Goal: Task Accomplishment & Management: Manage account settings

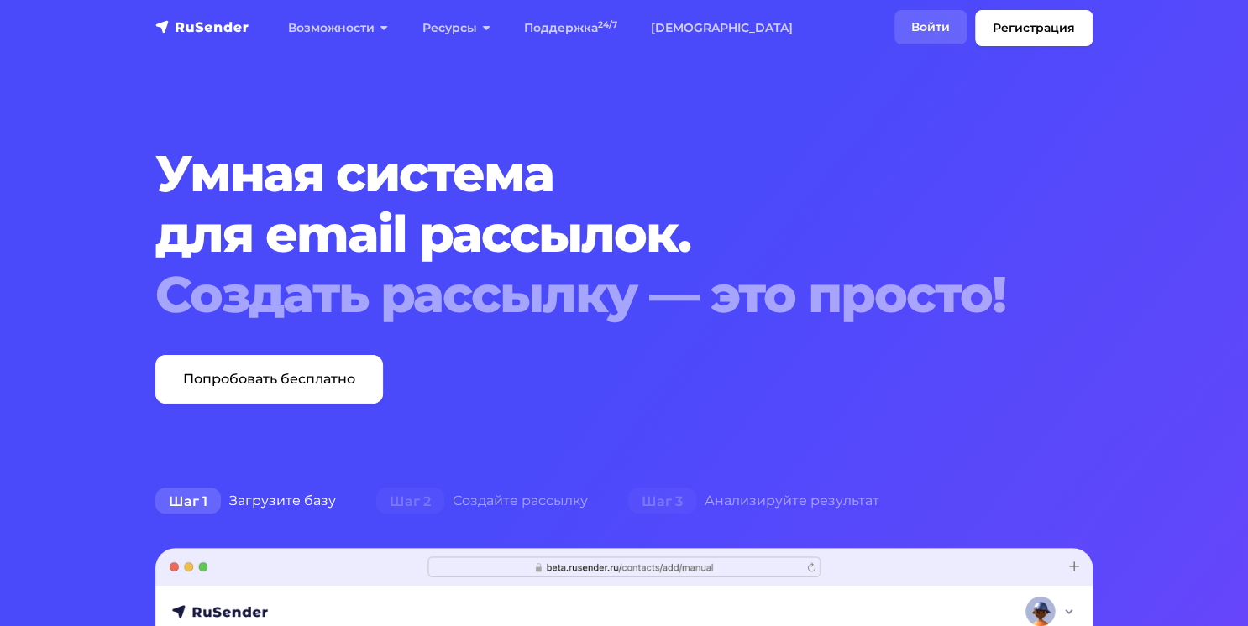
click at [937, 34] on link "Войти" at bounding box center [930, 27] width 72 height 34
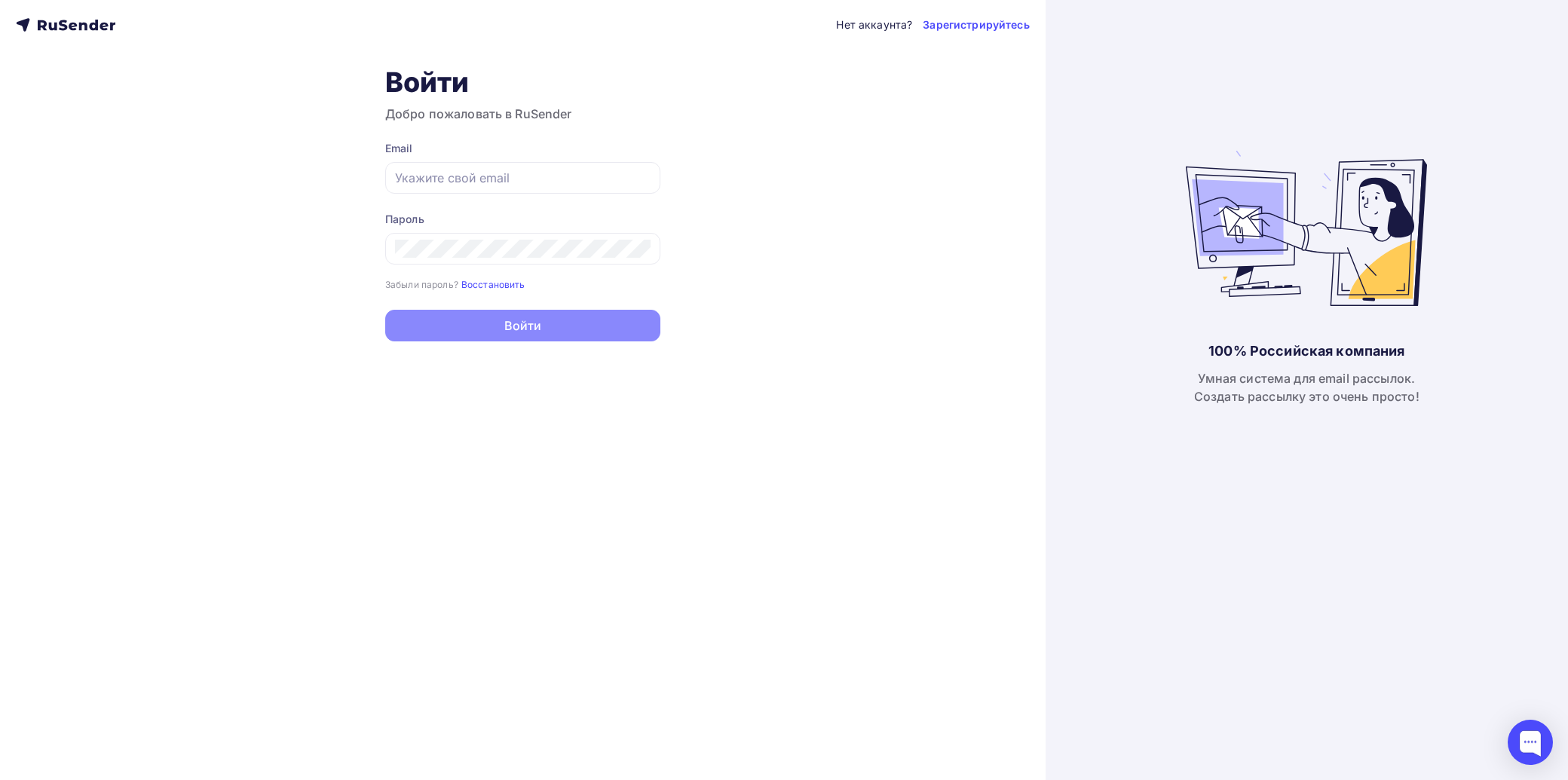
type input "[EMAIL_ADDRESS][DOMAIN_NAME]"
click at [477, 313] on button "Войти" at bounding box center [523, 325] width 275 height 31
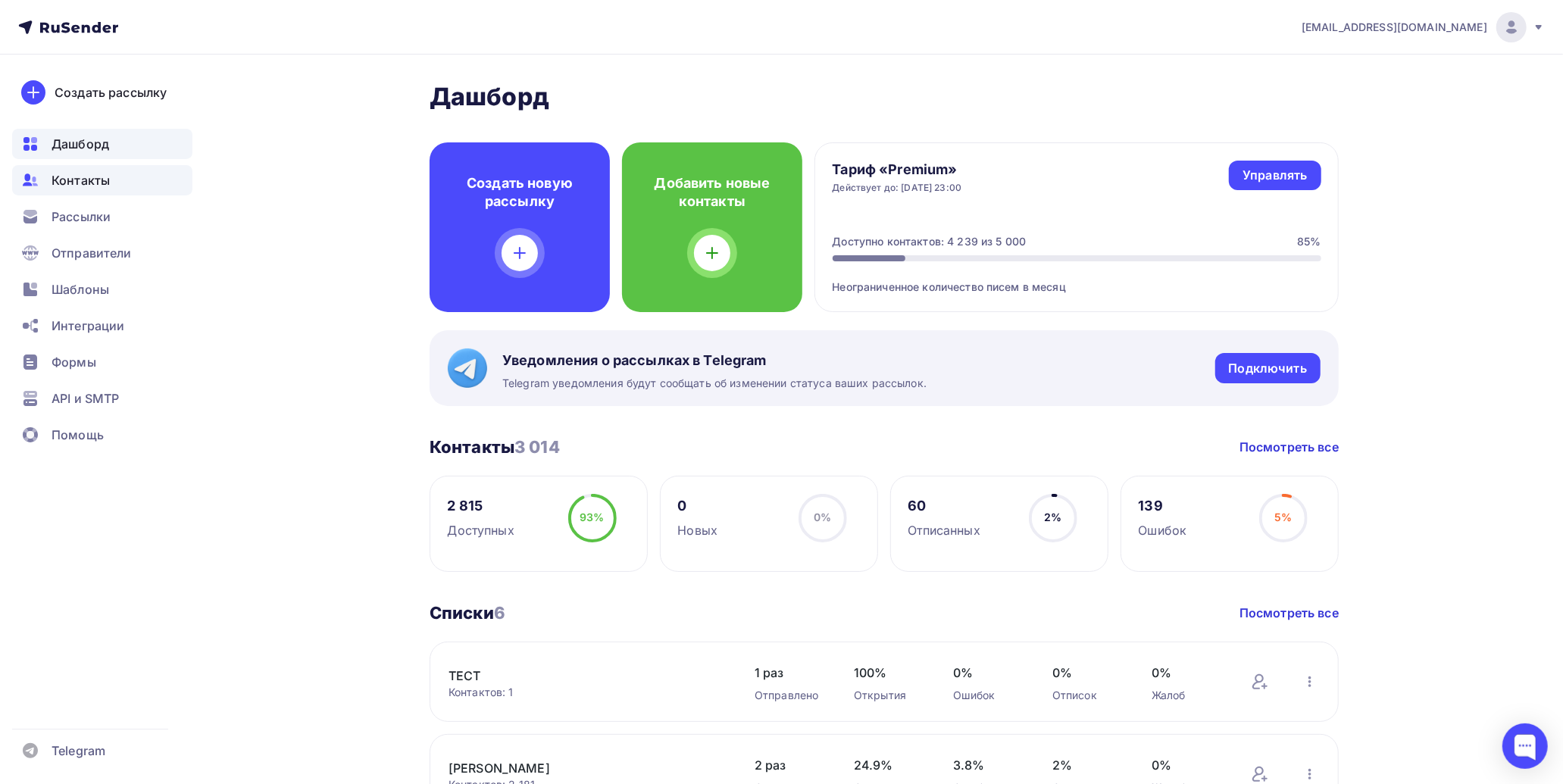
click at [97, 183] on span "Контакты" at bounding box center [80, 180] width 59 height 18
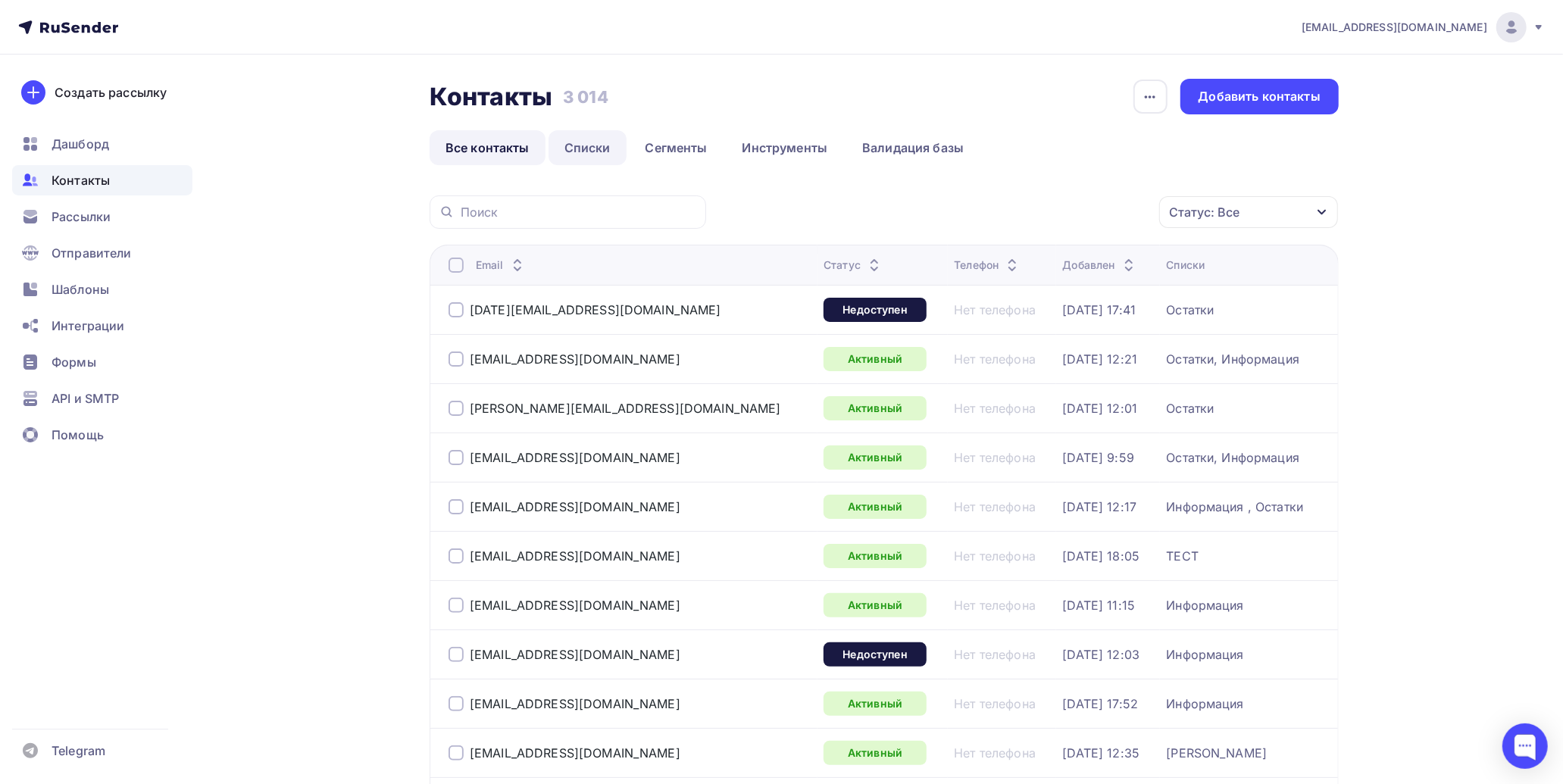
click at [585, 145] on link "Списки" at bounding box center [587, 147] width 78 height 35
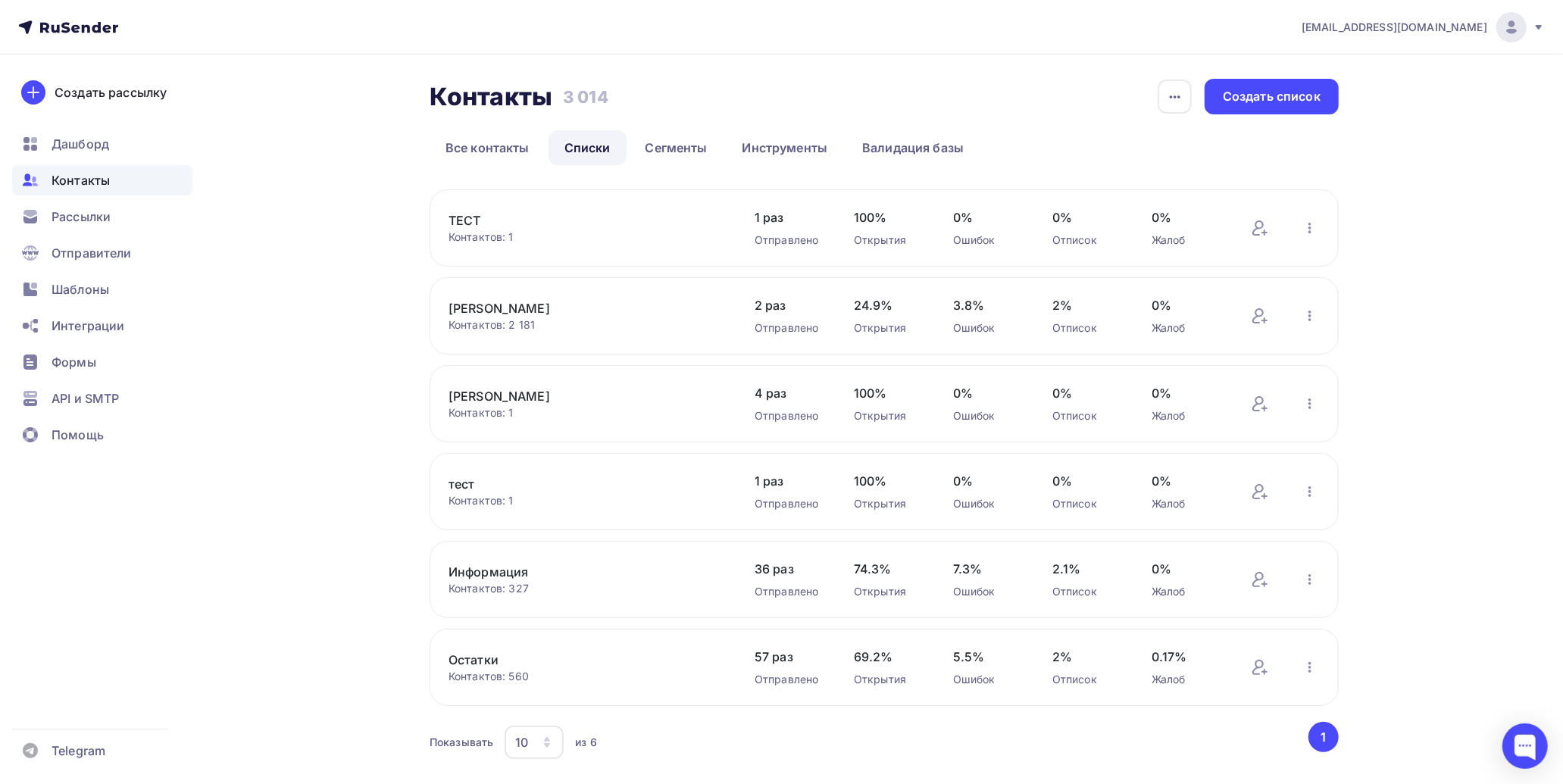
click at [525, 679] on div "Контактов: 560" at bounding box center [587, 676] width 276 height 15
click at [487, 661] on link "Остатки" at bounding box center [577, 659] width 257 height 18
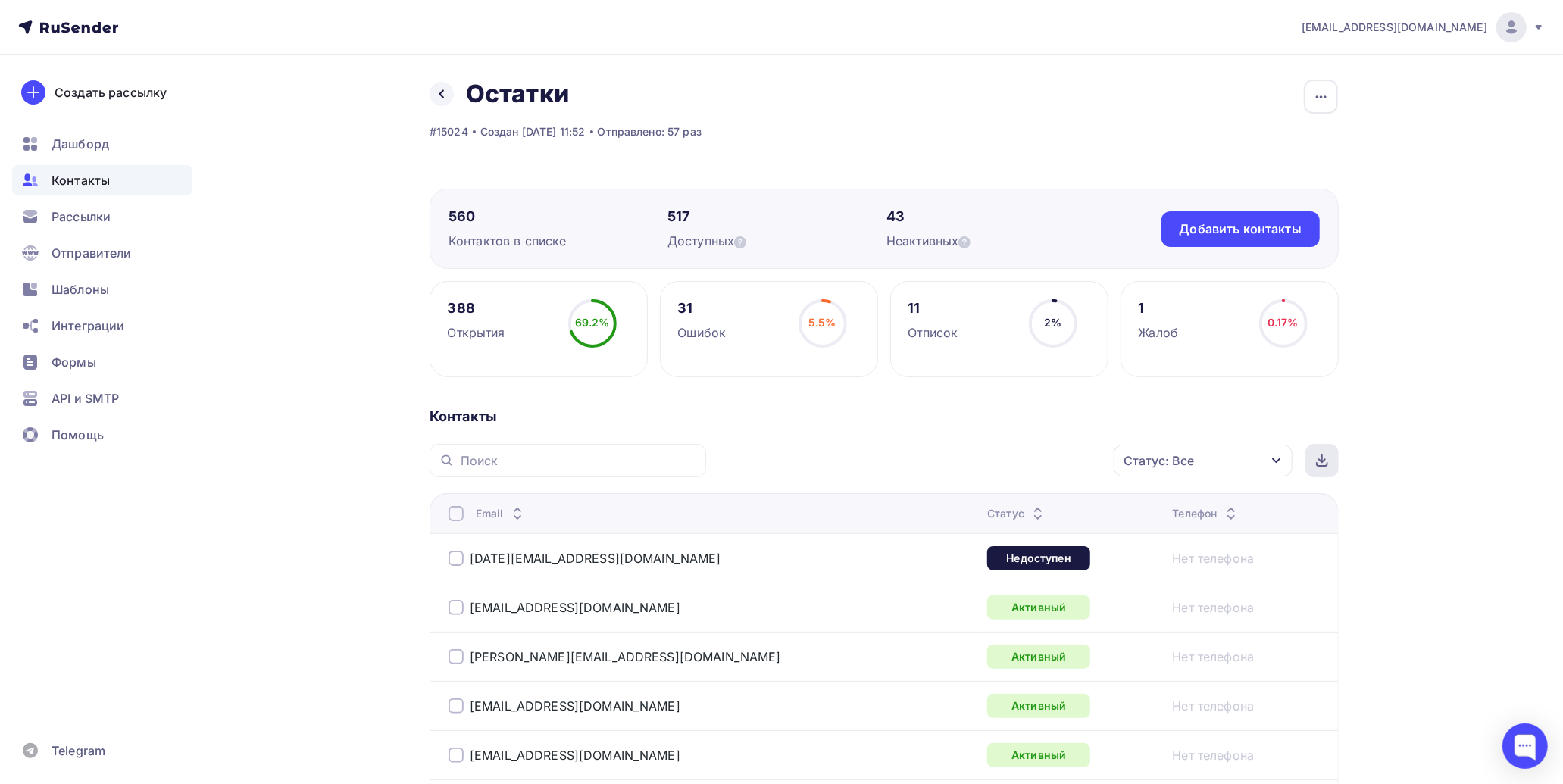
click at [1320, 466] on icon at bounding box center [1321, 460] width 12 height 12
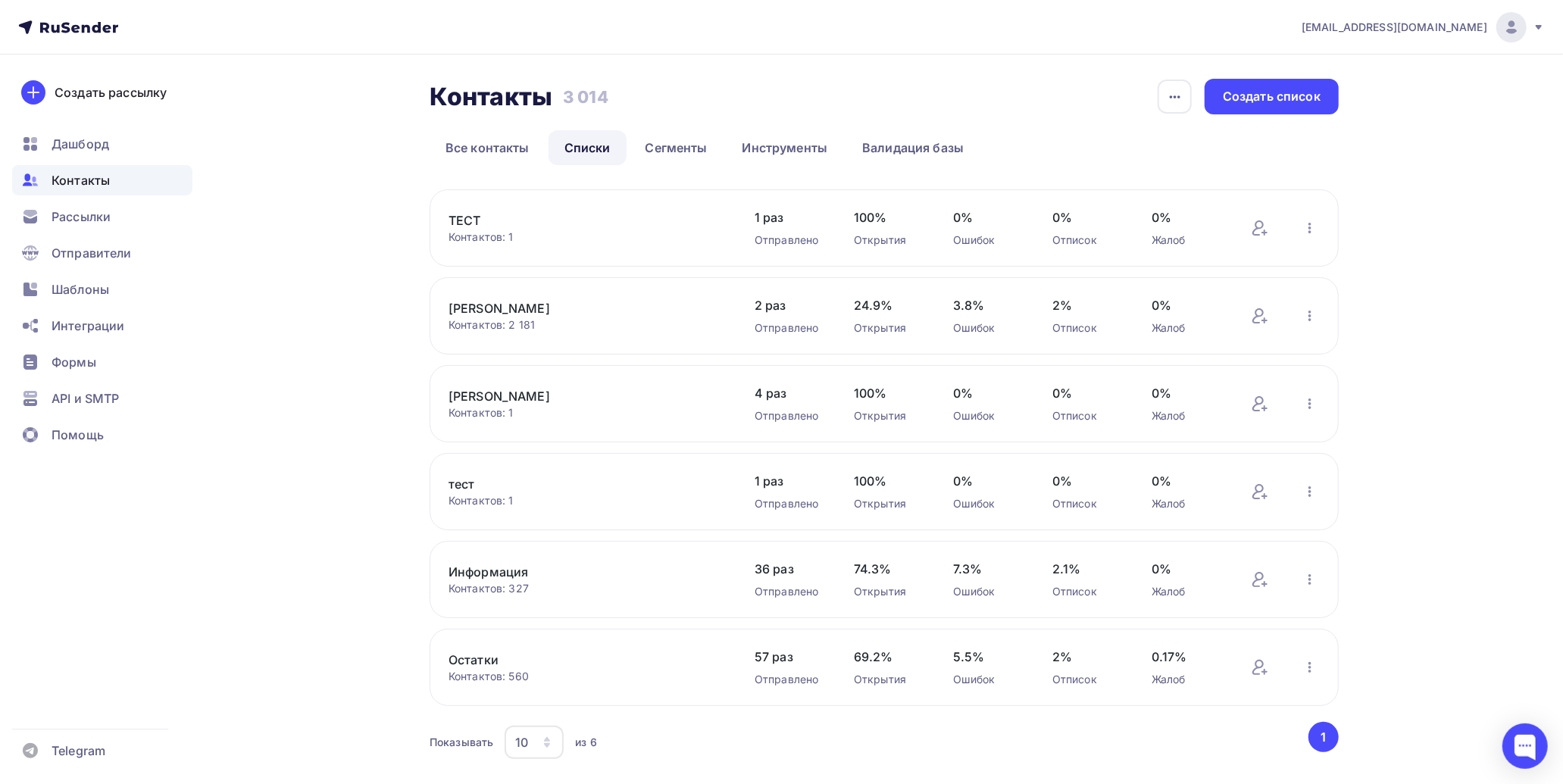
click at [513, 576] on link "Информация" at bounding box center [577, 572] width 257 height 18
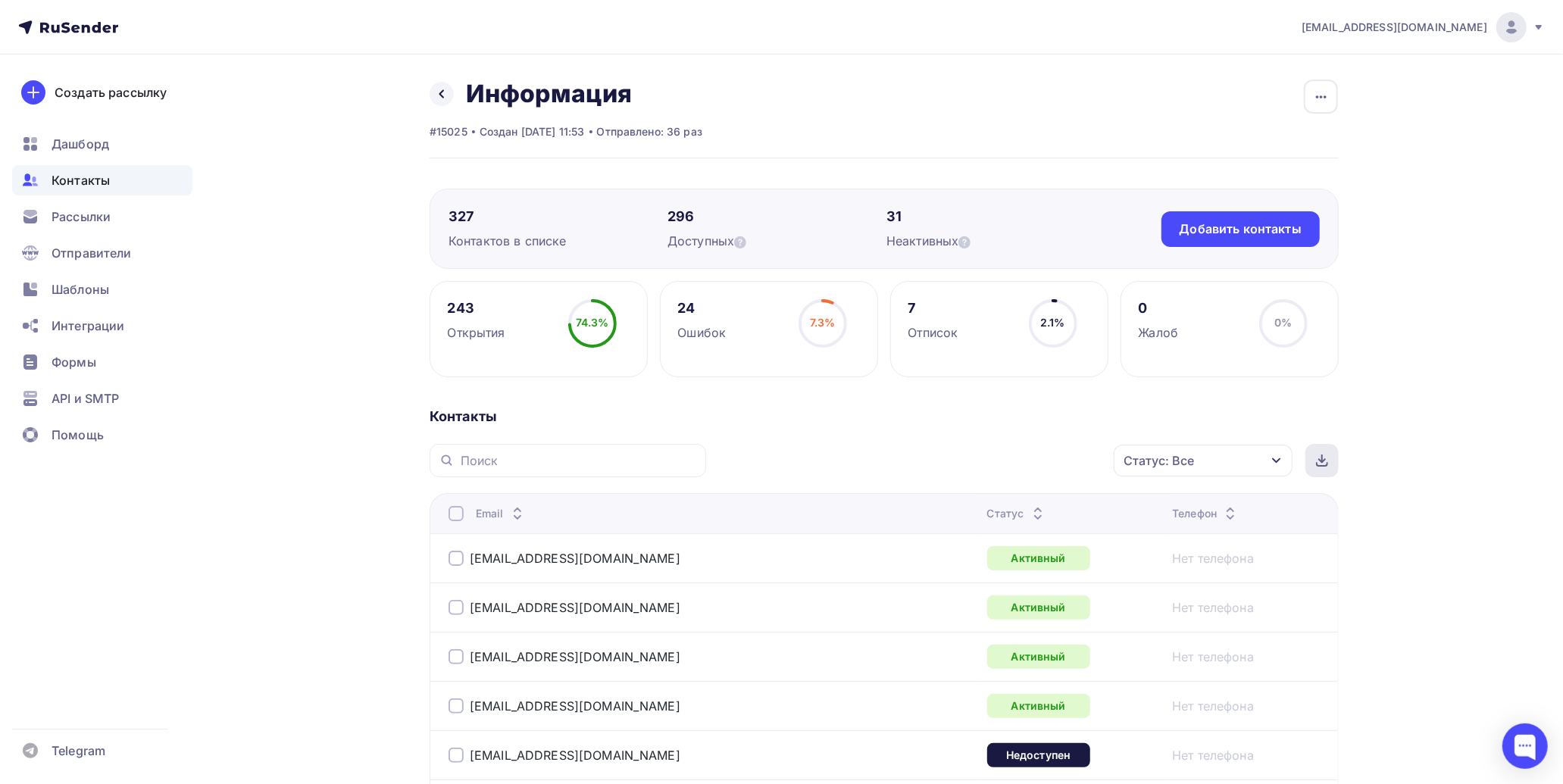
click at [1316, 457] on icon at bounding box center [1321, 460] width 12 height 12
